Goal: Task Accomplishment & Management: Manage account settings

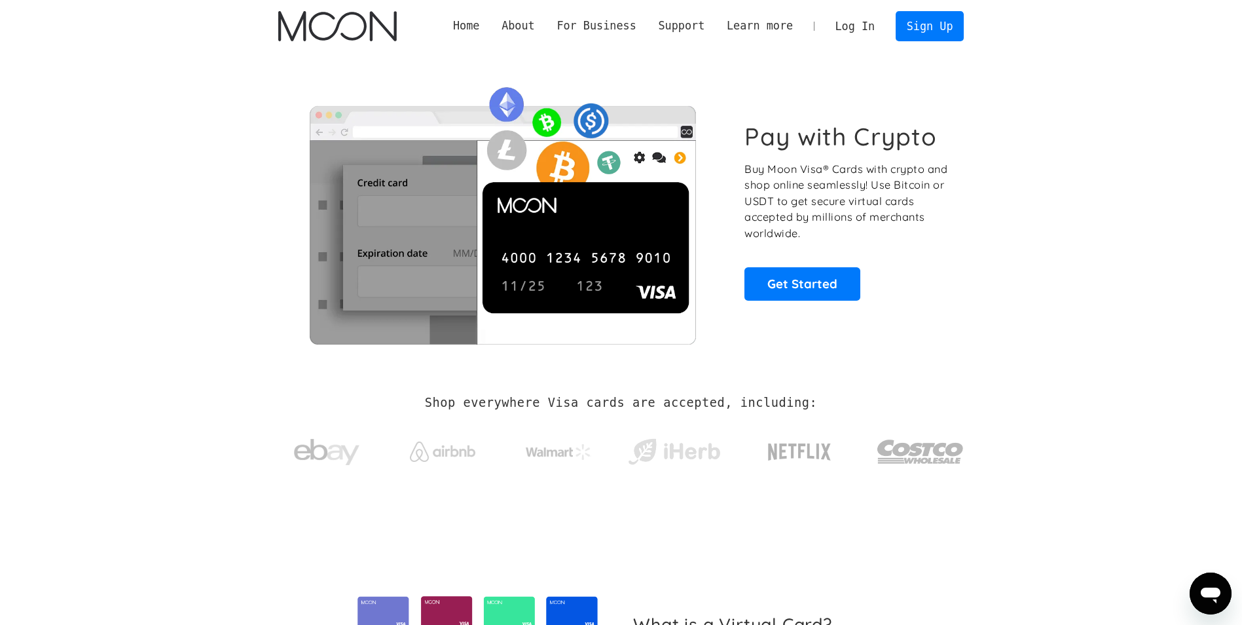
click at [868, 29] on link "Log In" at bounding box center [856, 26] width 62 height 29
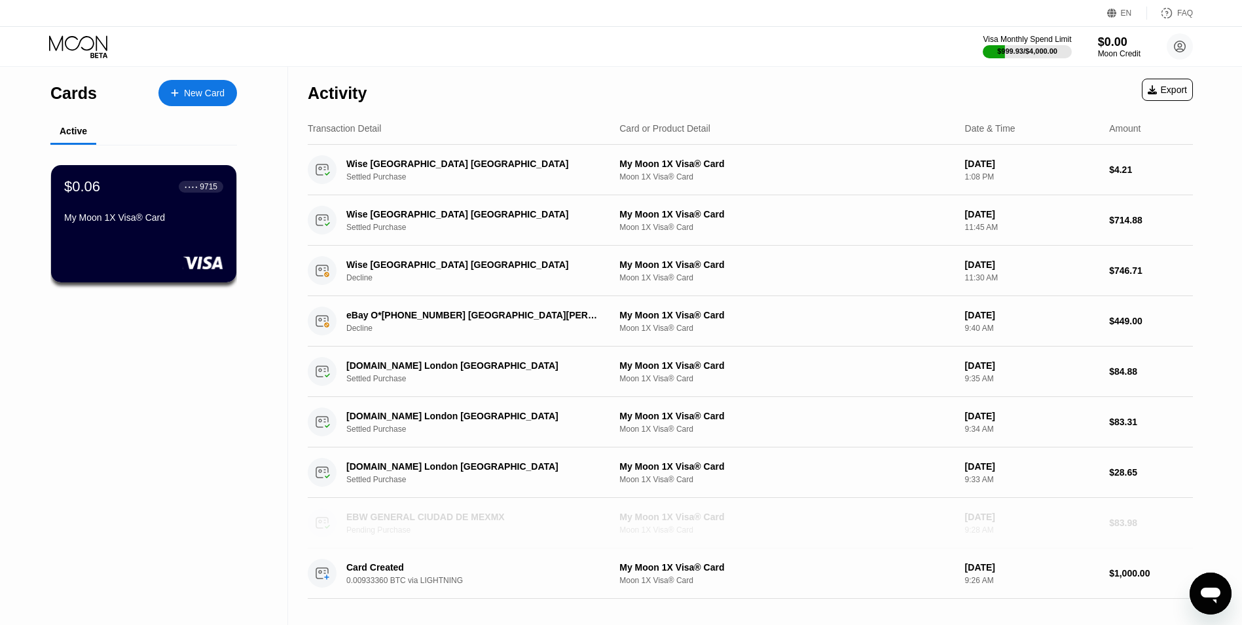
click at [677, 513] on div "My Moon 1X Visa® Card" at bounding box center [787, 517] width 335 height 10
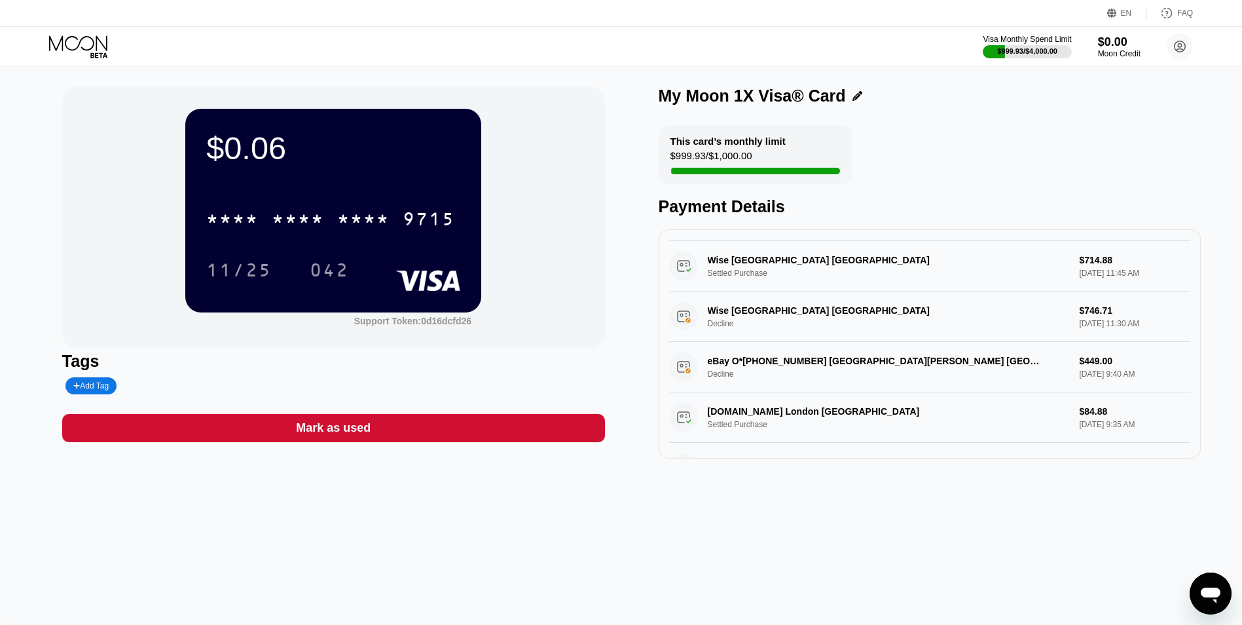
scroll to position [48, 0]
